Goal: Information Seeking & Learning: Learn about a topic

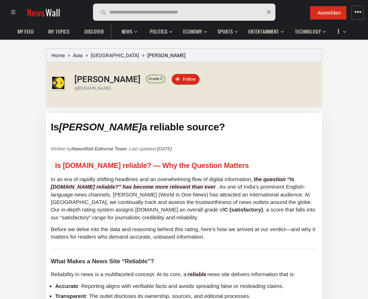
scroll to position [107, 0]
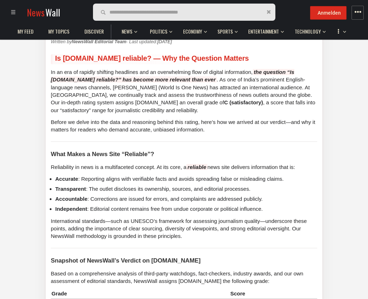
click at [89, 178] on li "Accurate : Reporting aligns with verifiable facts and avoids spreading false or…" at bounding box center [186, 179] width 262 height 8
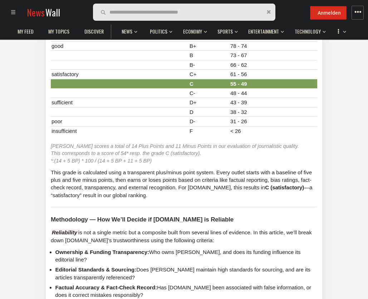
scroll to position [465, 0]
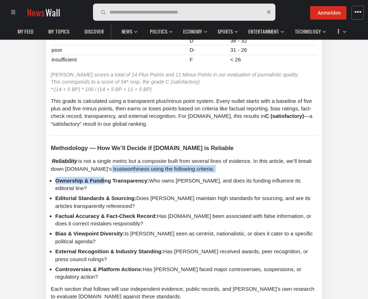
drag, startPoint x: 103, startPoint y: 166, endPoint x: 104, endPoint y: 173, distance: 7.6
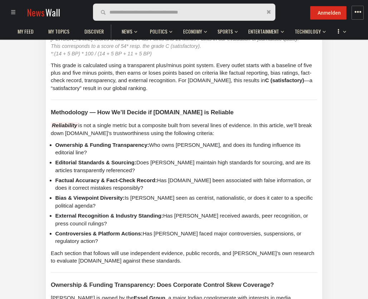
scroll to position [608, 0]
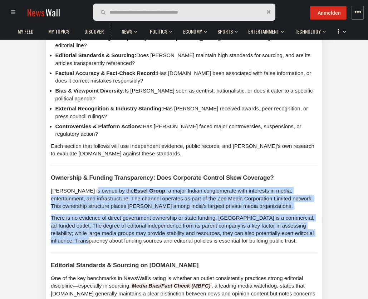
drag, startPoint x: 93, startPoint y: 178, endPoint x: 96, endPoint y: 226, distance: 48.1
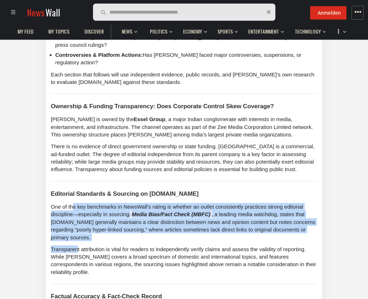
drag, startPoint x: 74, startPoint y: 192, endPoint x: 76, endPoint y: 233, distance: 40.8
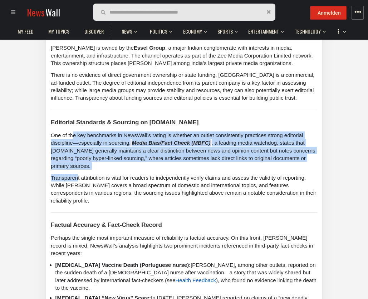
scroll to position [787, 0]
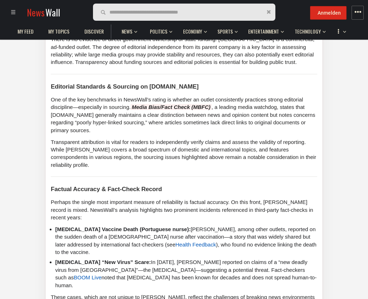
click at [61, 198] on p "Perhaps the single most important measure of reliability is factual accuracy. O…" at bounding box center [184, 209] width 266 height 23
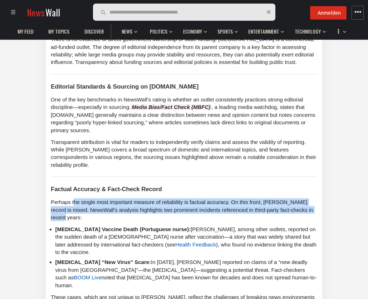
drag, startPoint x: 72, startPoint y: 181, endPoint x: 77, endPoint y: 195, distance: 14.0
click at [77, 198] on p "Perhaps the single most important measure of reliability is factual accuracy. O…" at bounding box center [184, 209] width 266 height 23
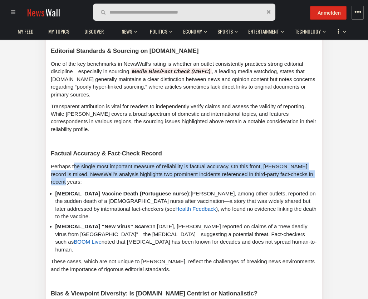
scroll to position [858, 0]
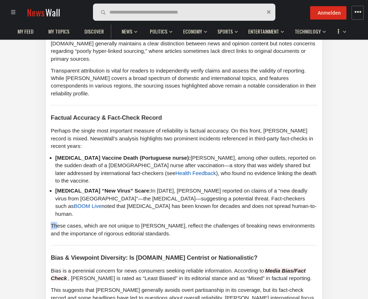
drag, startPoint x: 56, startPoint y: 189, endPoint x: 156, endPoint y: 205, distance: 101.4
drag, startPoint x: 156, startPoint y: 205, endPoint x: 167, endPoint y: 215, distance: 14.7
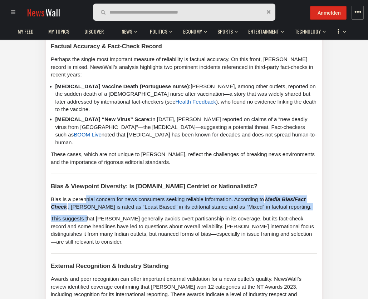
drag, startPoint x: 84, startPoint y: 163, endPoint x: 87, endPoint y: 180, distance: 16.7
click at [87, 180] on div "Is [PERSON_NAME] a reliable source? Written by NewsWall Editorial Team · Last u…" at bounding box center [184, 274] width 276 height 2182
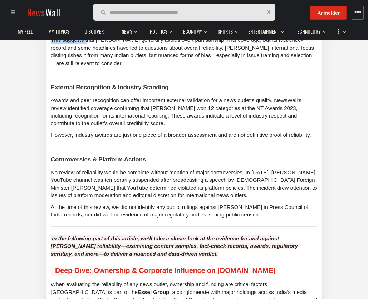
scroll to position [1180, 0]
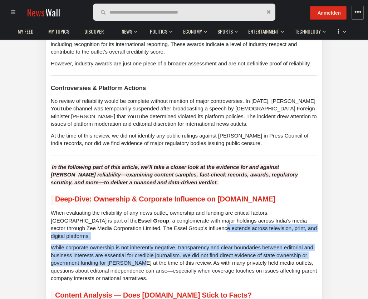
drag, startPoint x: 132, startPoint y: 190, endPoint x: 138, endPoint y: 218, distance: 28.2
click at [138, 218] on div "Is [PERSON_NAME] a reliable source? Written by NewsWall Editorial Team · Last u…" at bounding box center [184, 24] width 276 height 2182
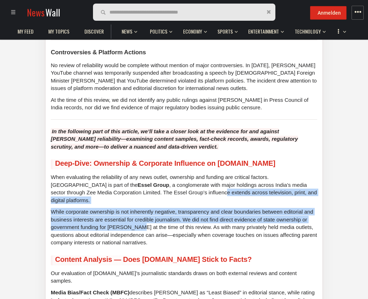
scroll to position [1288, 0]
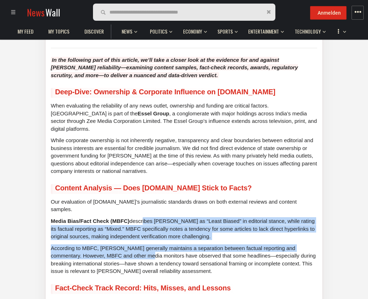
drag, startPoint x: 140, startPoint y: 171, endPoint x: 143, endPoint y: 206, distance: 34.5
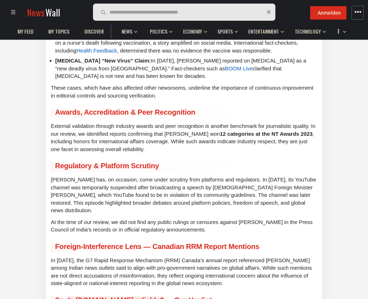
scroll to position [1681, 0]
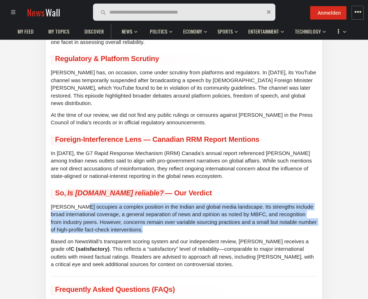
drag, startPoint x: 83, startPoint y: 139, endPoint x: 105, endPoint y: 205, distance: 70.1
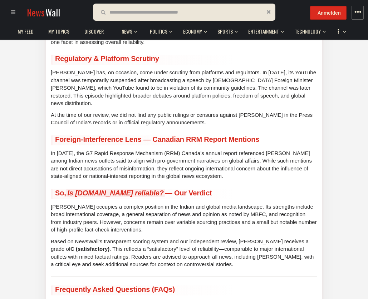
click at [130, 10] on input "text" at bounding box center [150, 12] width 82 height 8
click at [134, 10] on input "text" at bounding box center [150, 12] width 82 height 8
click at [138, 10] on input "text" at bounding box center [150, 12] width 82 height 8
type input "*"
type input "****"
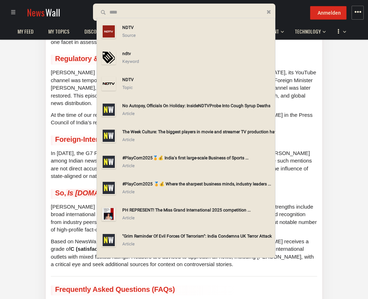
click at [138, 34] on div "Source" at bounding box center [197, 35] width 150 height 8
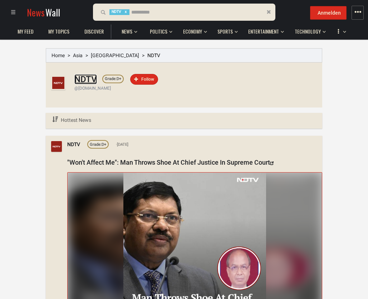
click at [85, 83] on h1 "NDTV" at bounding box center [85, 79] width 23 height 10
click at [113, 80] on span "Grade:" at bounding box center [111, 79] width 12 height 5
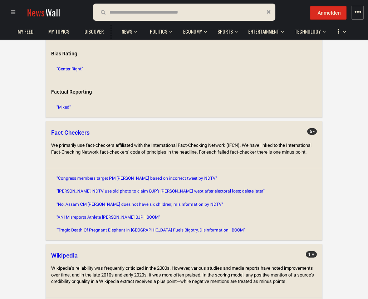
scroll to position [240, 0]
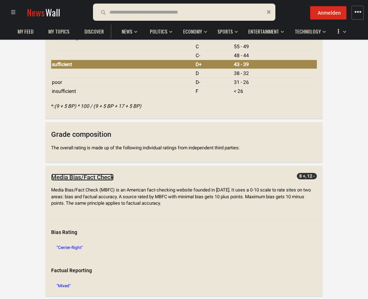
click at [95, 176] on link "Media Bias/Fact Check" at bounding box center [82, 177] width 63 height 7
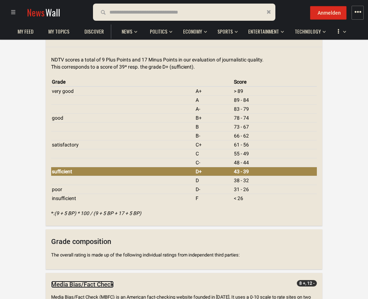
scroll to position [0, 0]
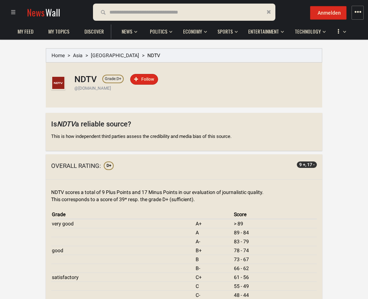
click at [158, 138] on div "This is how independent third parties assess the credibility and media bias of …" at bounding box center [184, 136] width 266 height 7
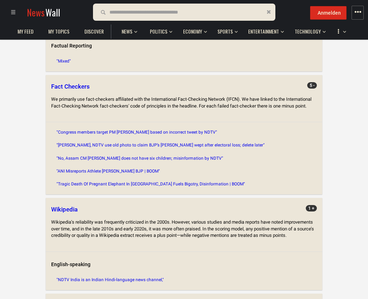
scroll to position [644, 0]
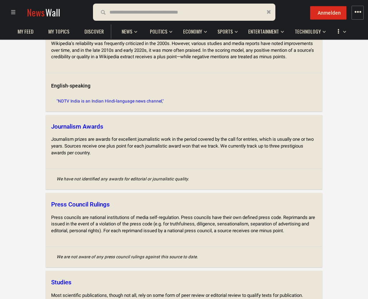
click at [143, 12] on input "text" at bounding box center [156, 12] width 95 height 8
type input "*"
type input "**********"
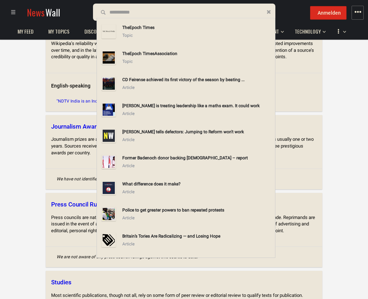
click at [154, 28] on strong "Epoch Times" at bounding box center [141, 27] width 25 height 5
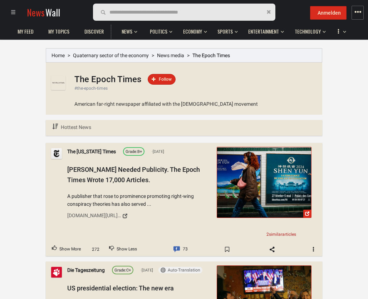
click at [112, 104] on div "American far-right newspaper affiliated with the [DEMOGRAPHIC_DATA] movement" at bounding box center [198, 108] width 248 height 14
click at [105, 79] on h1 "The Epoch Times" at bounding box center [107, 79] width 67 height 10
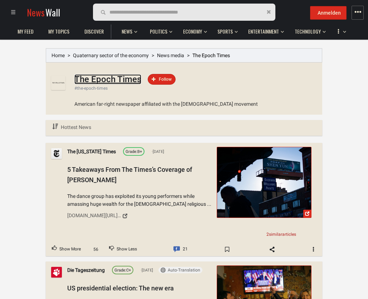
click at [105, 79] on h1 "The Epoch Times" at bounding box center [107, 79] width 67 height 10
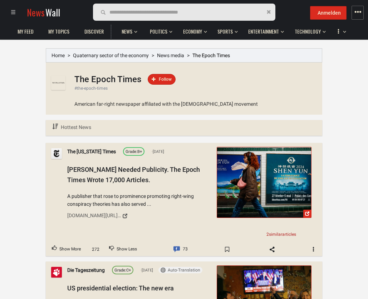
click at [102, 102] on div "American far-right newspaper affiliated with the [DEMOGRAPHIC_DATA] movement" at bounding box center [198, 108] width 248 height 14
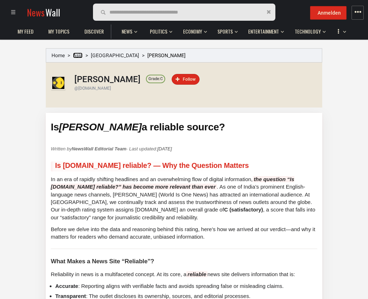
click at [79, 55] on link "Asia" at bounding box center [78, 56] width 10 height 6
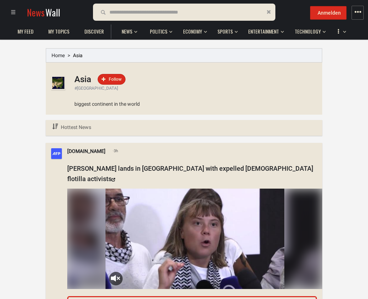
click at [153, 15] on input "text" at bounding box center [156, 12] width 95 height 8
type input "**********"
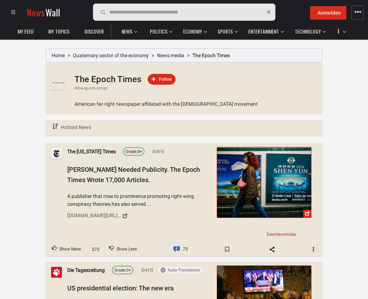
click at [115, 103] on div "American far-right newspaper affiliated with the [DEMOGRAPHIC_DATA] movement" at bounding box center [198, 108] width 248 height 14
click at [130, 82] on h1 "The Epoch Times" at bounding box center [107, 79] width 67 height 10
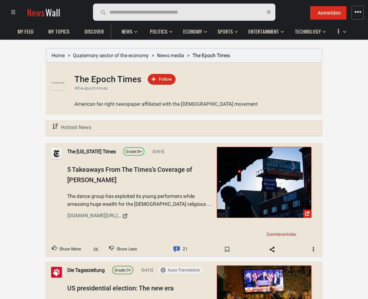
click at [60, 82] on img at bounding box center [58, 83] width 14 height 14
click at [53, 85] on img at bounding box center [58, 83] width 14 height 14
